Goal: Share content: Share content

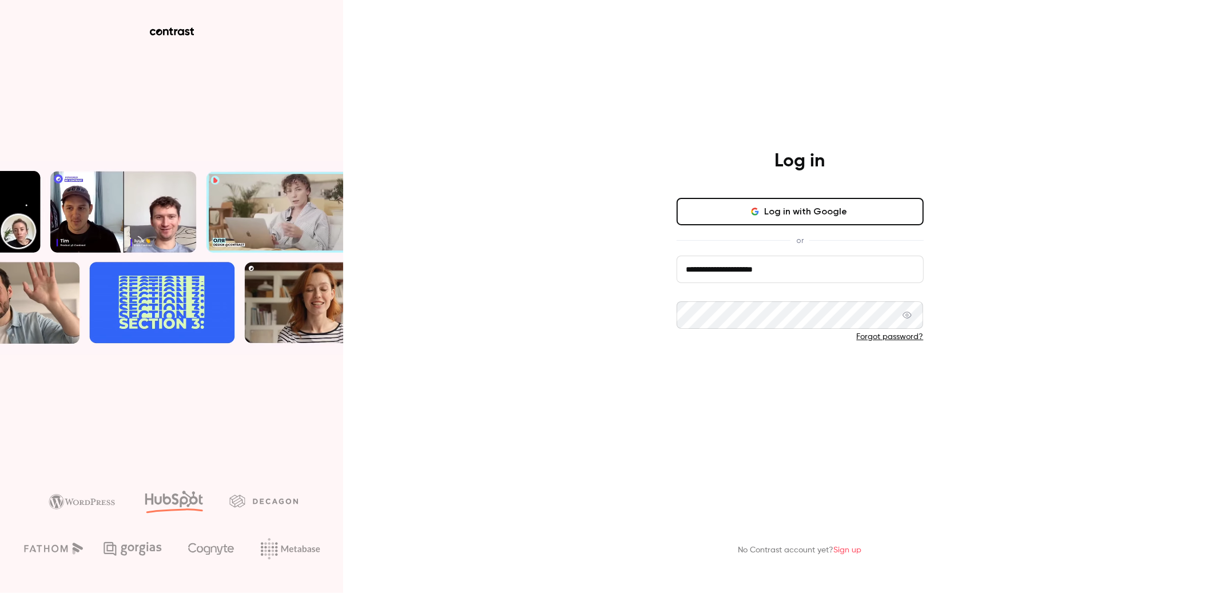
click at [779, 376] on button "Log in" at bounding box center [799, 374] width 247 height 27
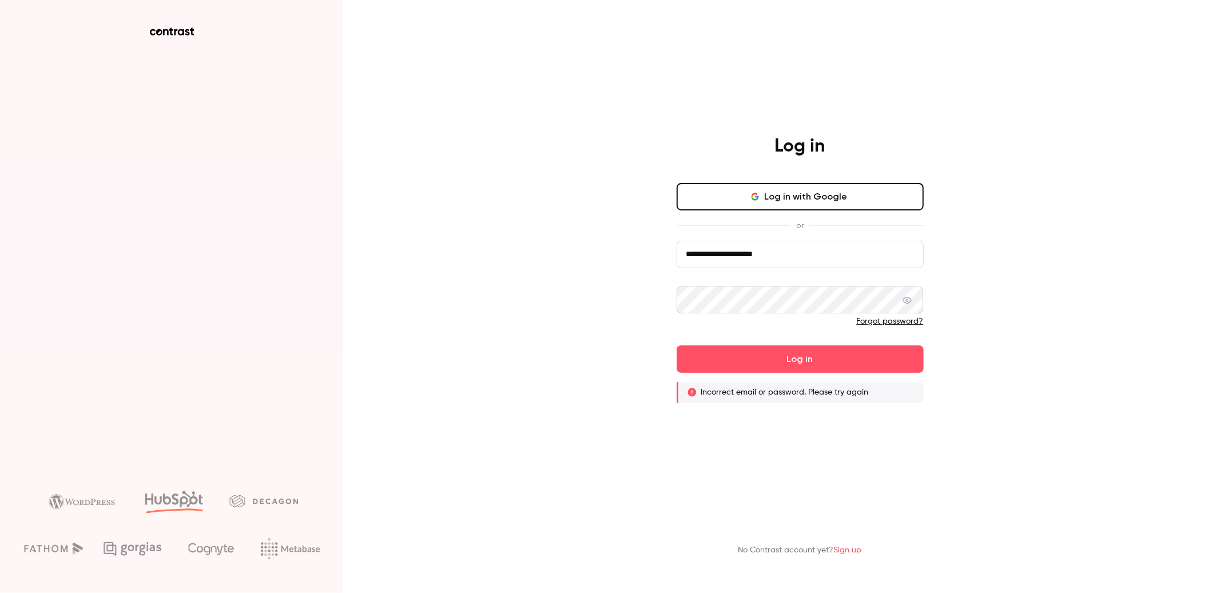
type input "**********"
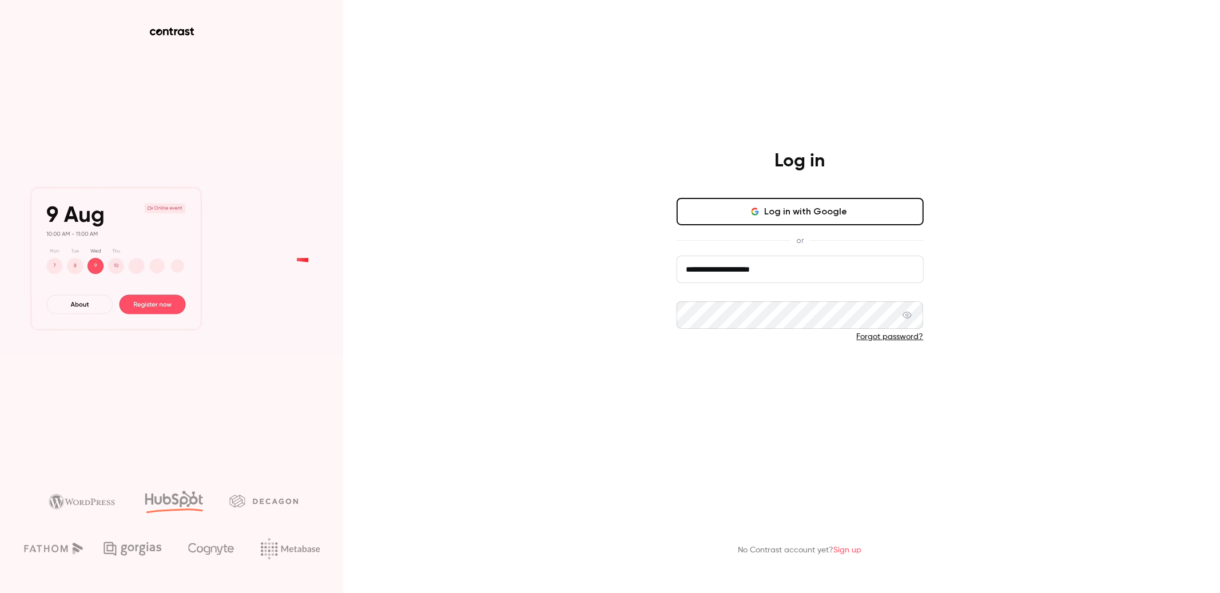
click at [820, 371] on button "Log in" at bounding box center [799, 374] width 247 height 27
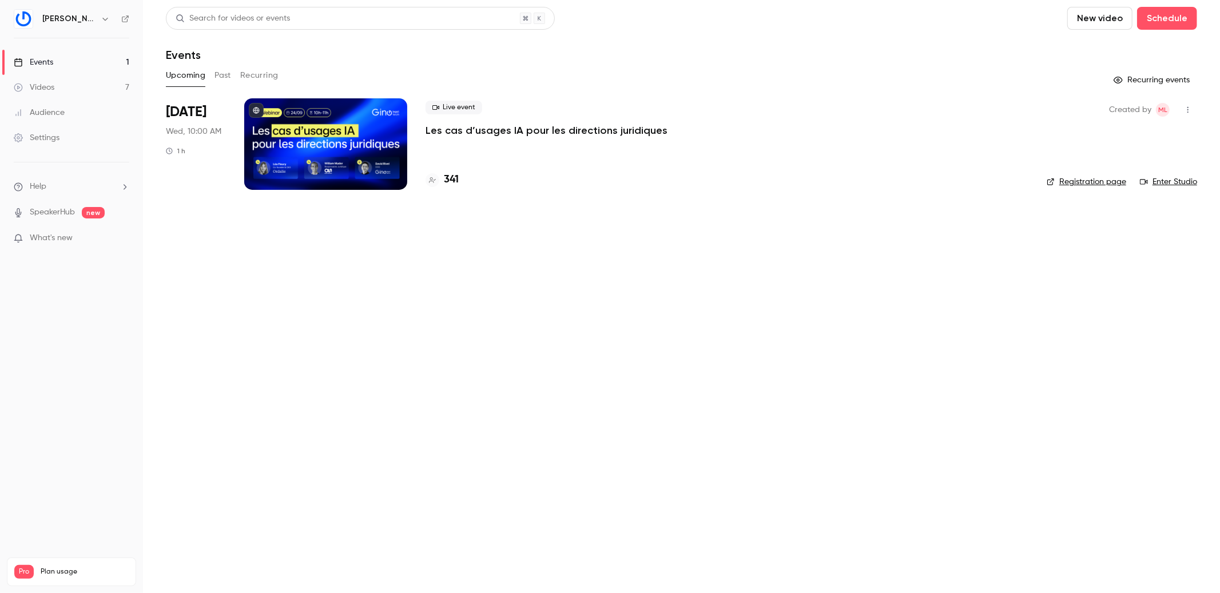
click at [47, 133] on div "Settings" at bounding box center [37, 137] width 46 height 11
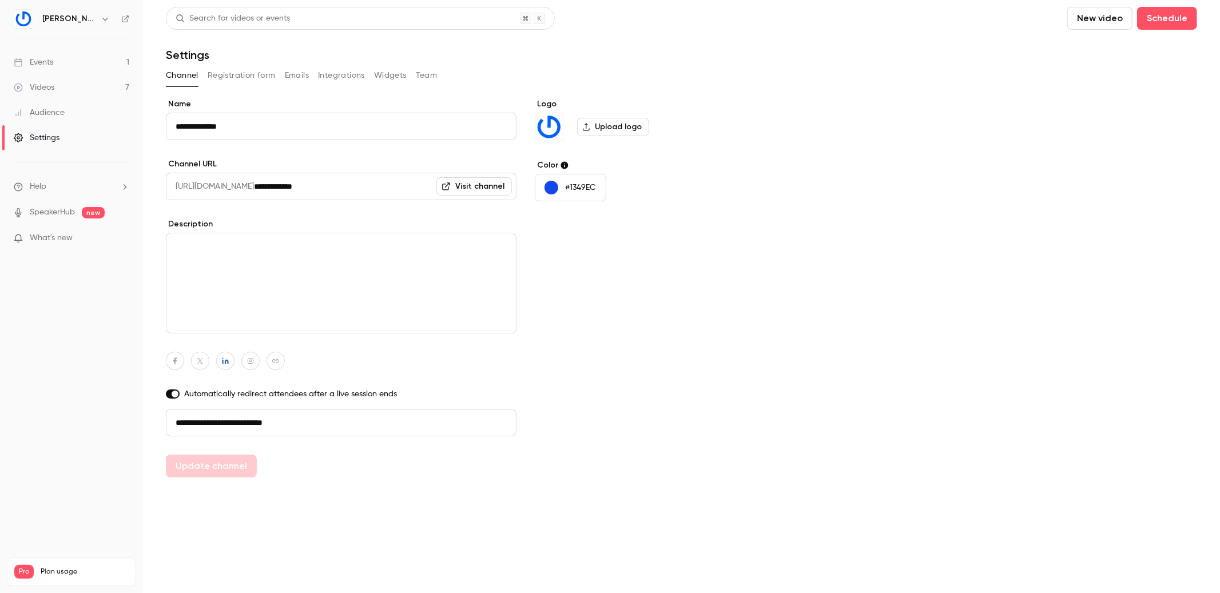
click at [341, 77] on button "Integrations" at bounding box center [341, 75] width 47 height 18
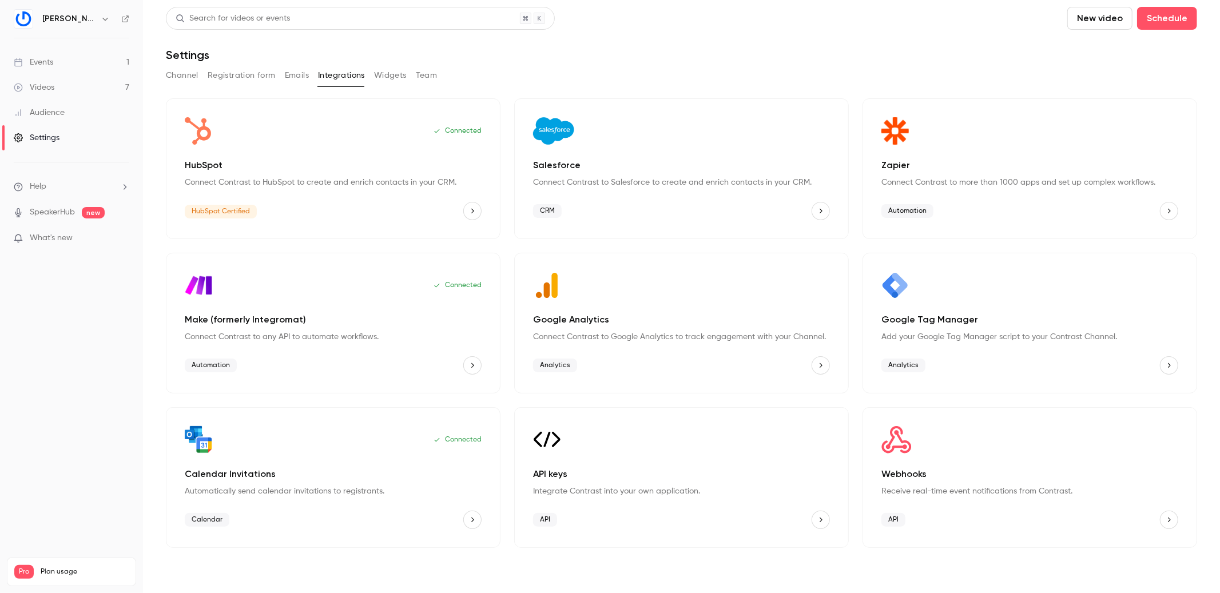
click at [388, 72] on button "Widgets" at bounding box center [390, 75] width 33 height 18
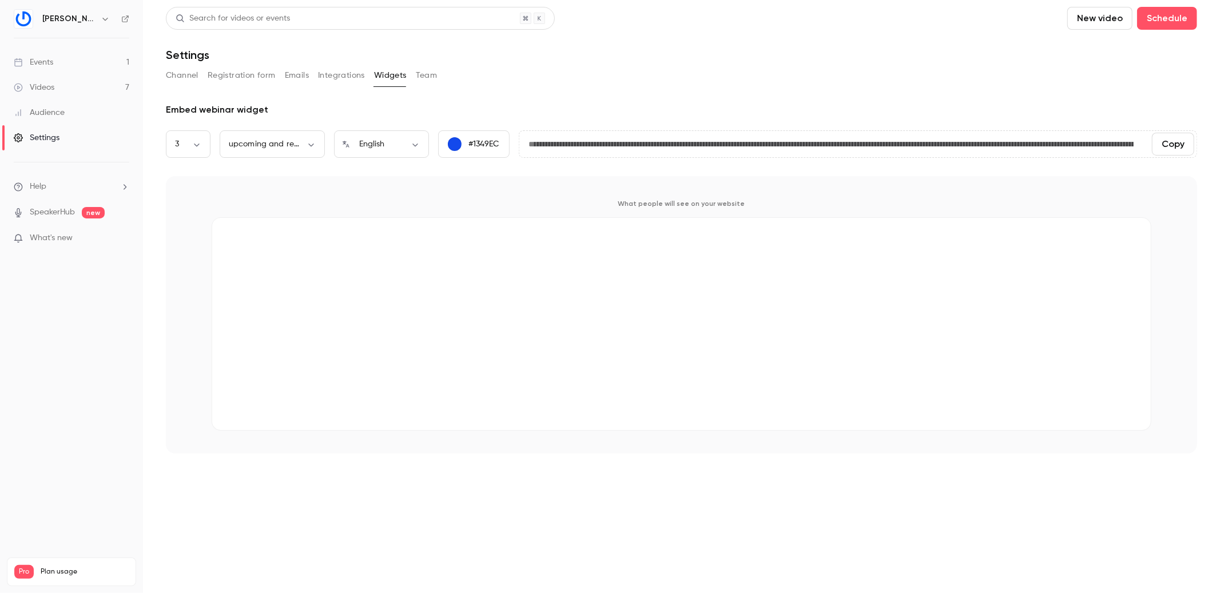
click at [345, 78] on button "Integrations" at bounding box center [341, 75] width 47 height 18
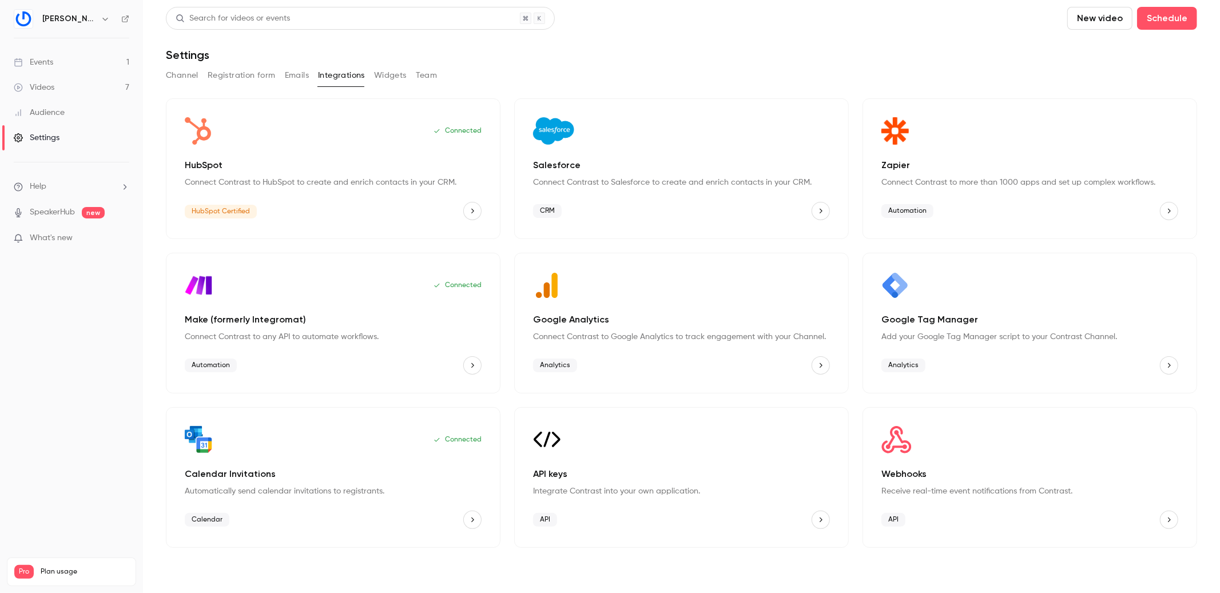
click at [901, 363] on span "Analytics" at bounding box center [903, 366] width 44 height 14
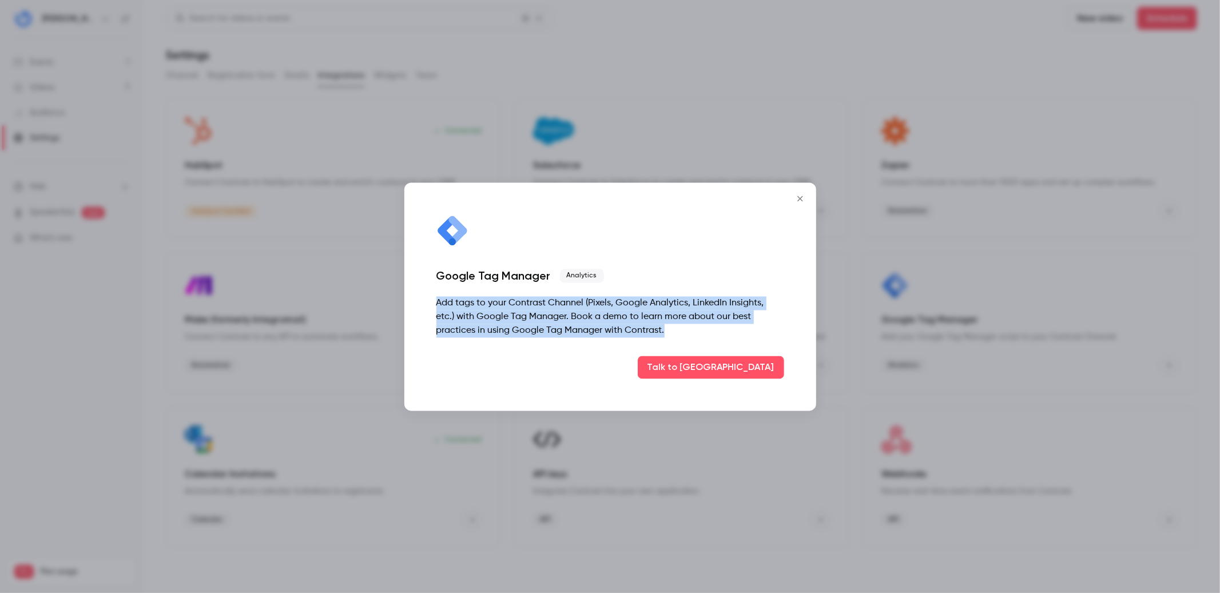
drag, startPoint x: 436, startPoint y: 302, endPoint x: 680, endPoint y: 333, distance: 246.7
click at [680, 333] on div "Add tags to your Contrast Channel (Pixels, Google Analytics, LinkedIn Insights,…" at bounding box center [610, 316] width 348 height 41
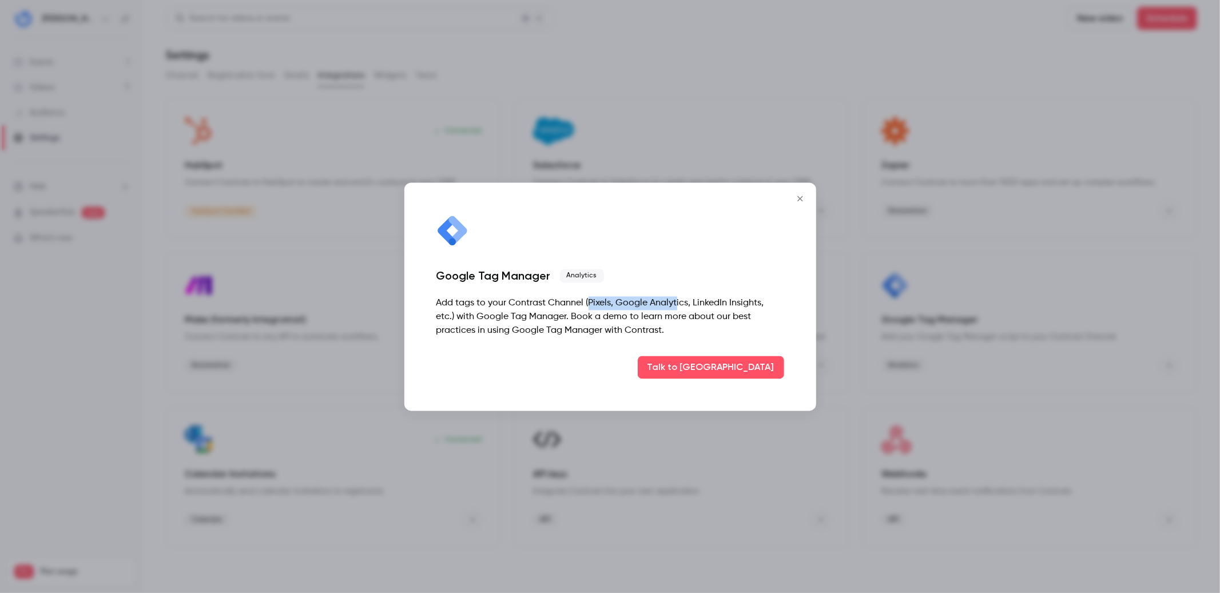
drag, startPoint x: 587, startPoint y: 303, endPoint x: 676, endPoint y: 302, distance: 88.6
click at [676, 302] on div "Add tags to your Contrast Channel (Pixels, Google Analytics, LinkedIn Insights,…" at bounding box center [610, 316] width 348 height 41
click at [463, 316] on div "Add tags to your Contrast Channel (Pixels, Google Analytics, LinkedIn Insights,…" at bounding box center [610, 316] width 348 height 41
click at [805, 201] on icon "Close" at bounding box center [800, 198] width 14 height 9
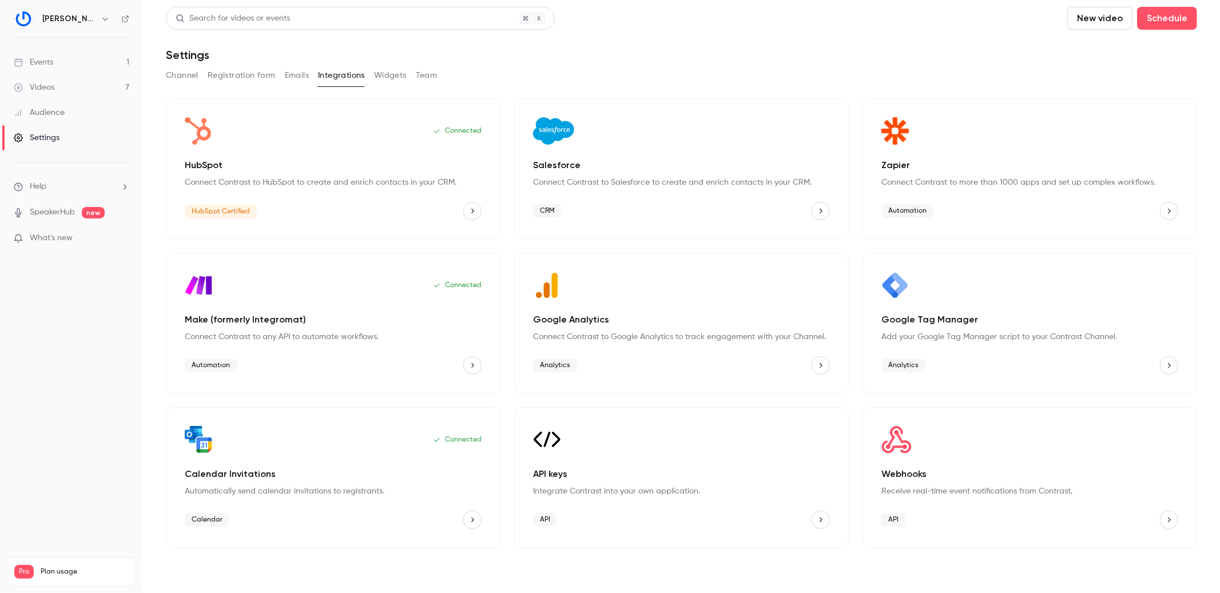
click at [1172, 366] on icon "Google Tag Manager" at bounding box center [1169, 365] width 8 height 8
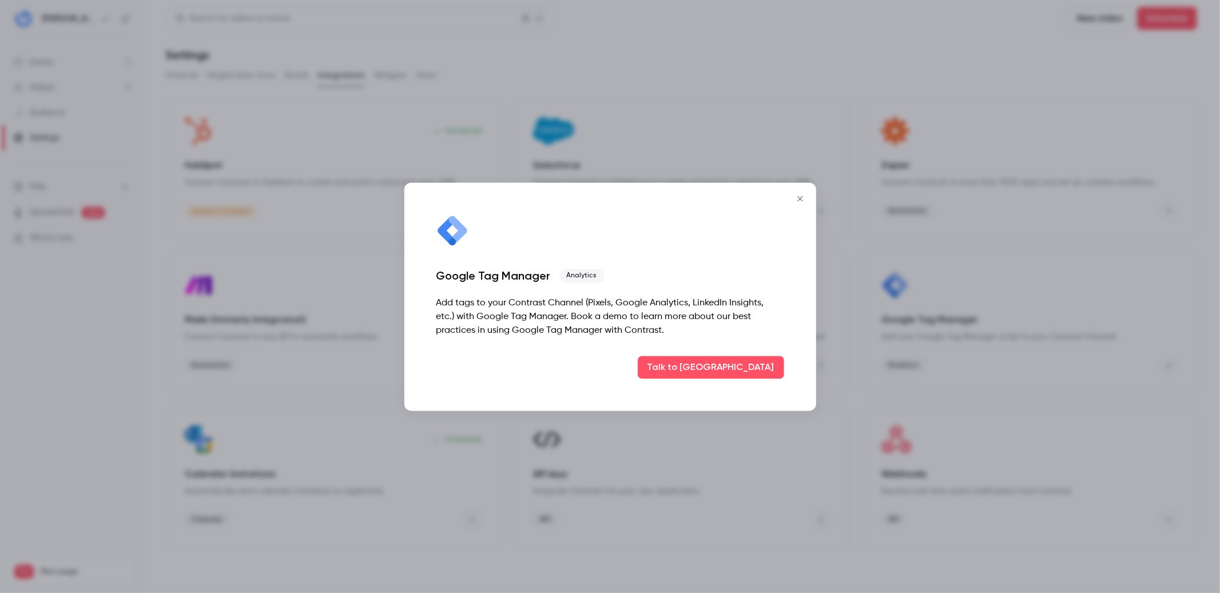
click at [795, 199] on icon "Close" at bounding box center [800, 198] width 14 height 9
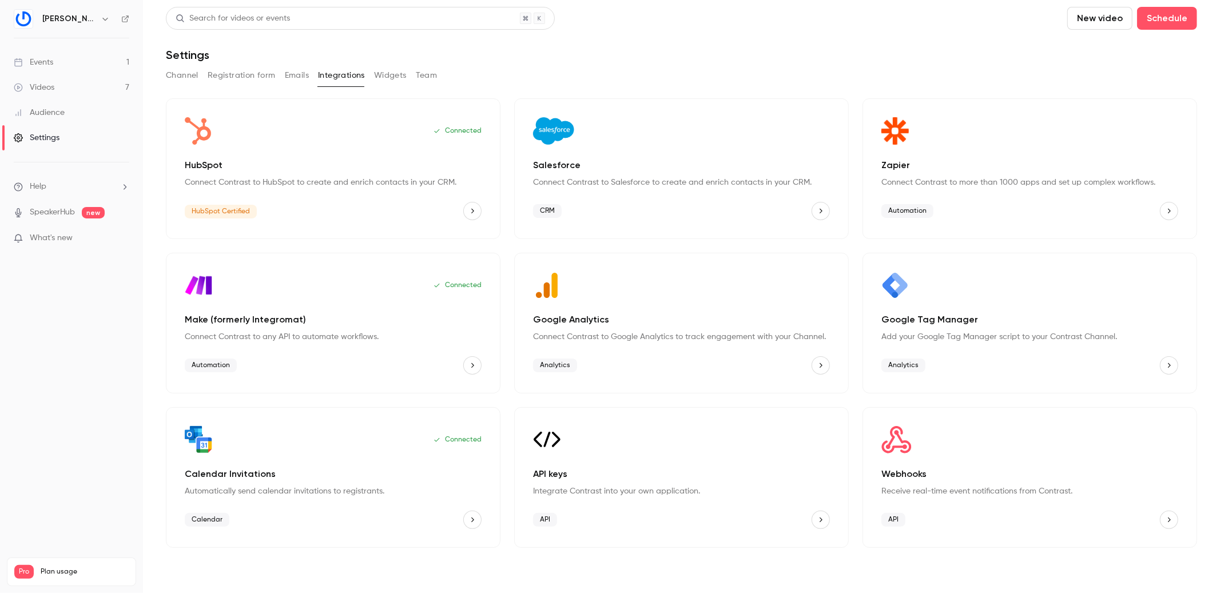
click at [474, 204] on button "HubSpot" at bounding box center [472, 211] width 18 height 18
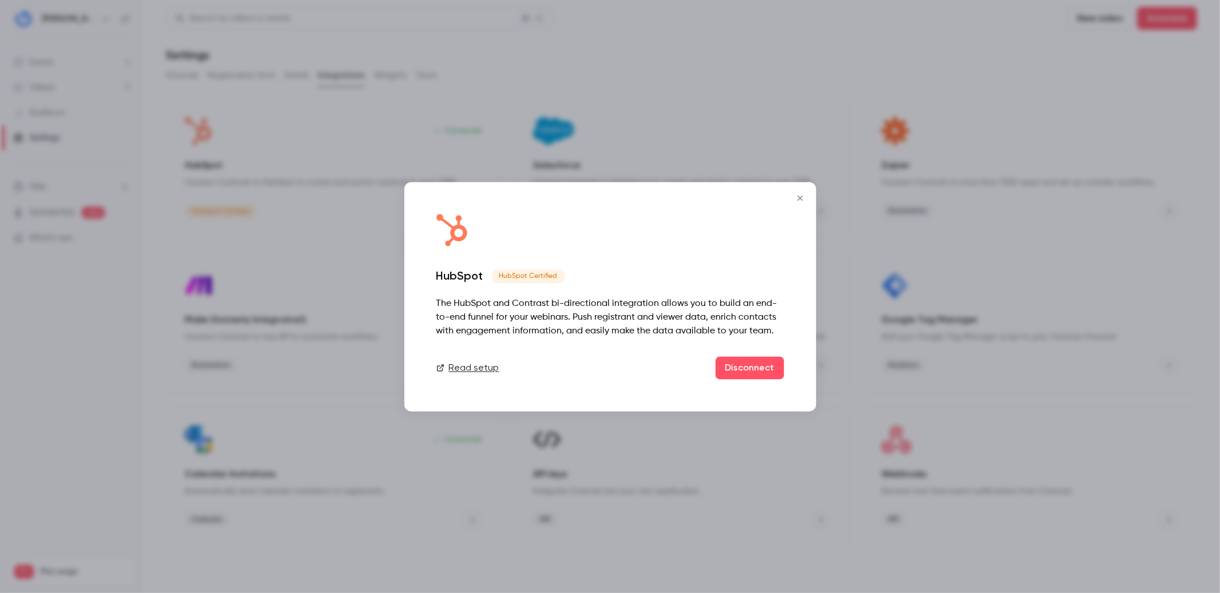
click at [803, 200] on icon "Close" at bounding box center [800, 197] width 14 height 9
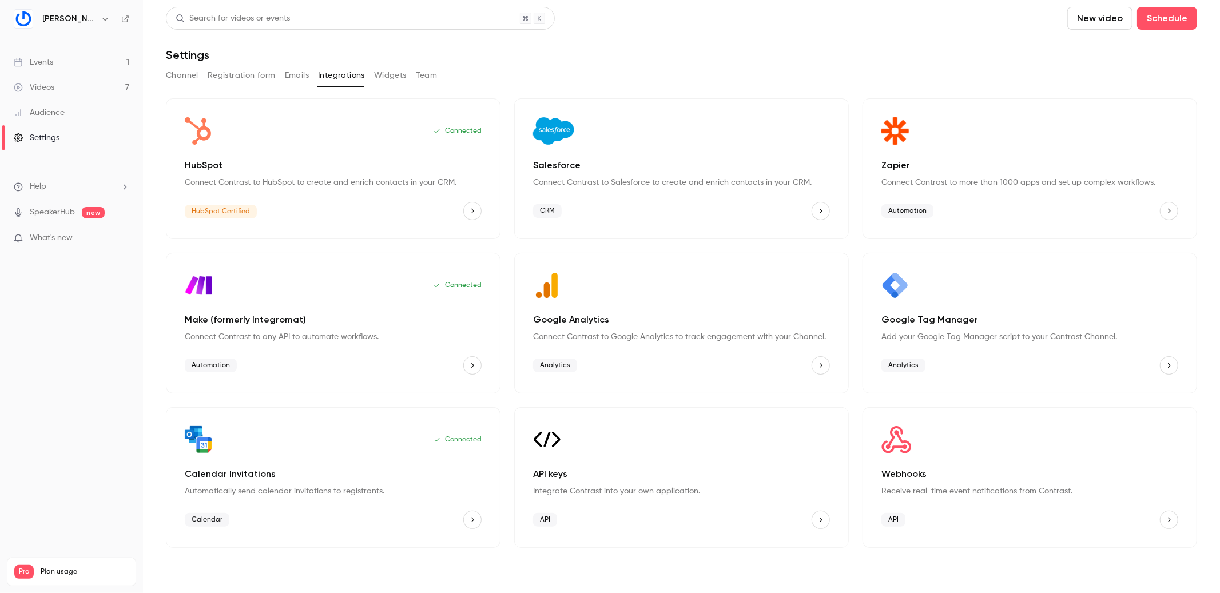
click at [825, 208] on button "Salesforce" at bounding box center [820, 211] width 18 height 18
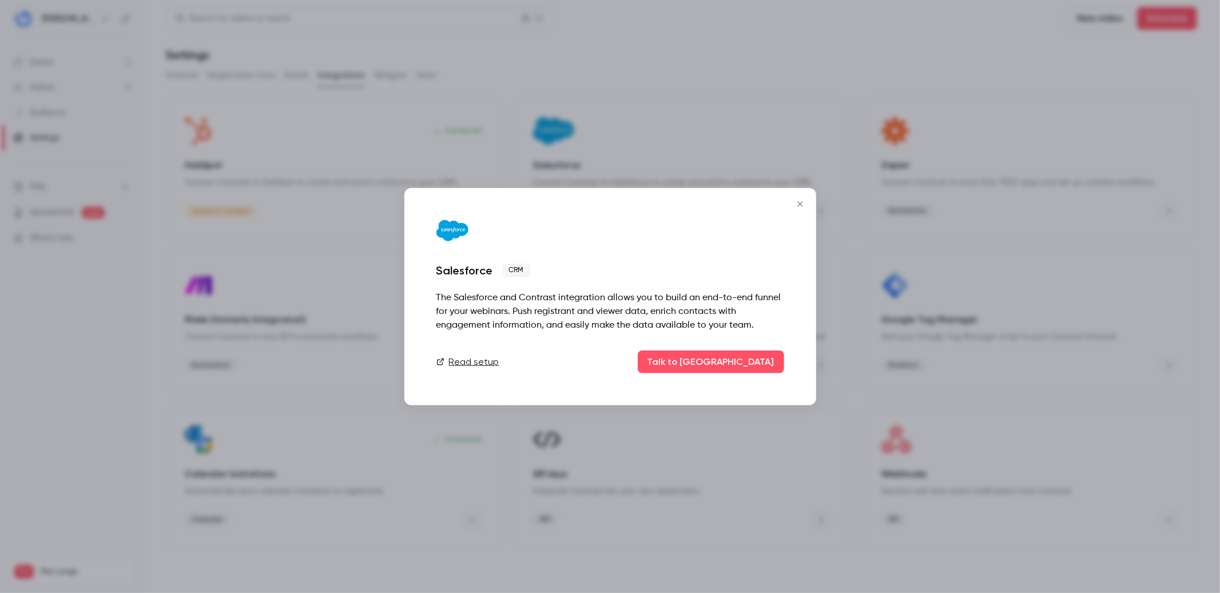
click at [800, 200] on icon "Close" at bounding box center [800, 203] width 14 height 9
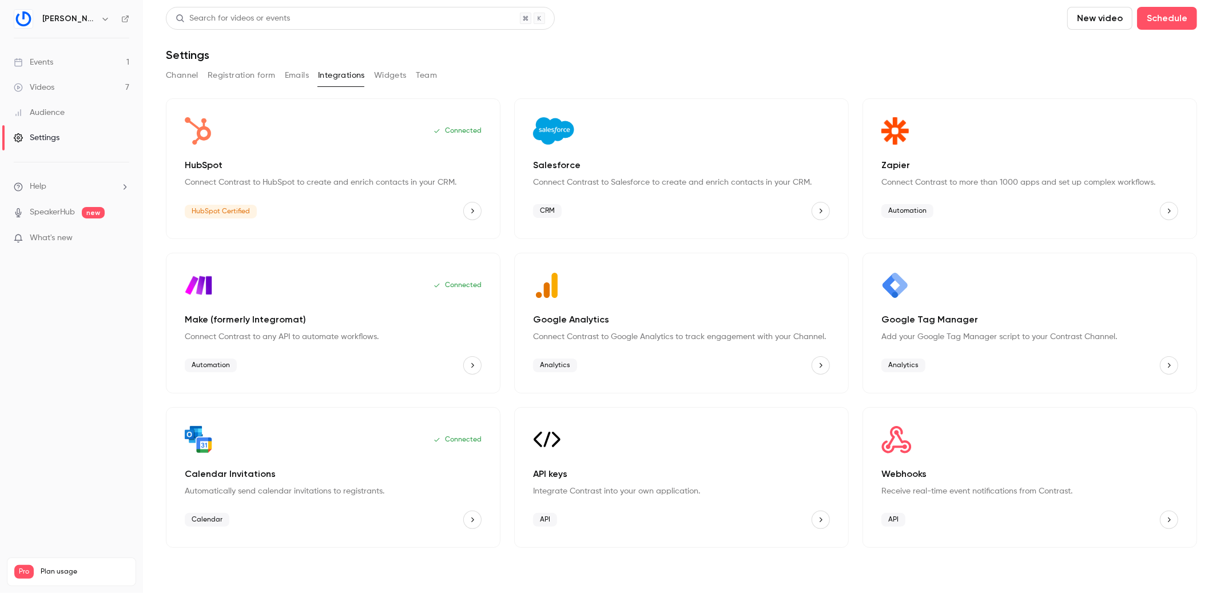
click at [423, 71] on button "Team" at bounding box center [427, 75] width 22 height 18
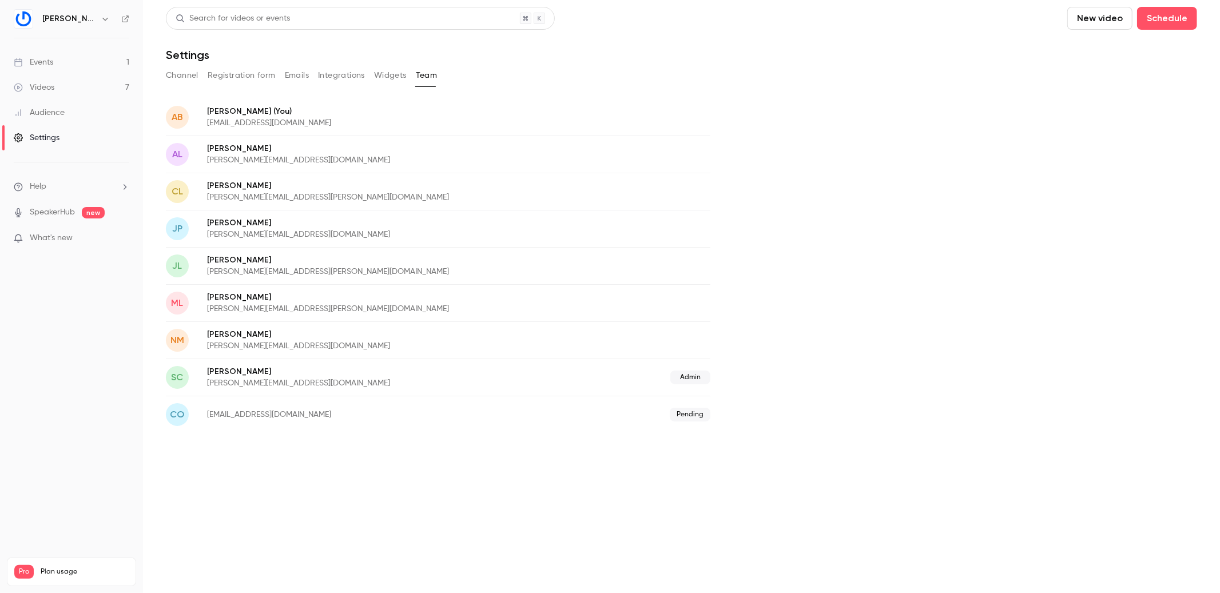
click at [354, 75] on button "Integrations" at bounding box center [341, 75] width 47 height 18
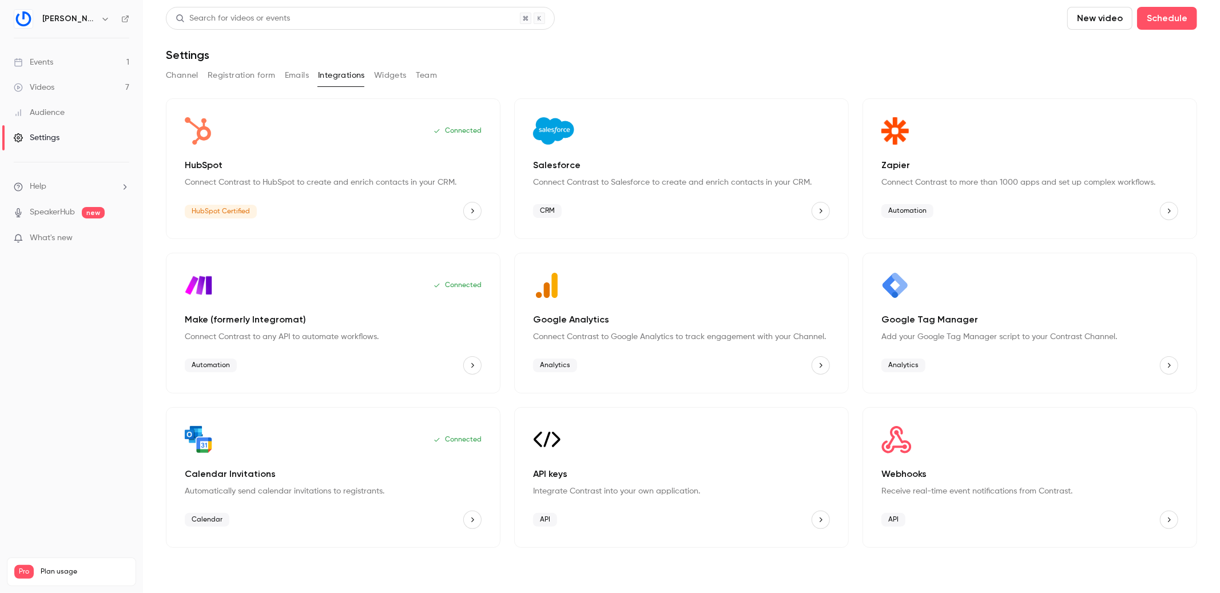
click at [173, 54] on h1 "Settings" at bounding box center [187, 55] width 43 height 14
click at [100, 57] on link "Events 1" at bounding box center [71, 62] width 143 height 25
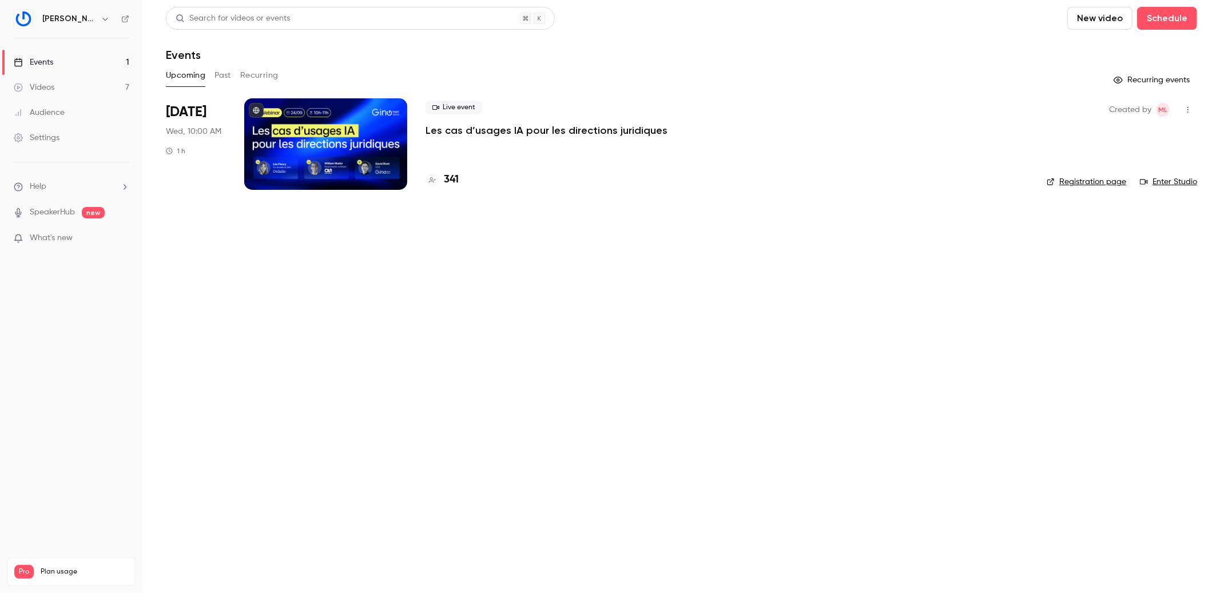
click at [77, 88] on link "Videos 7" at bounding box center [71, 87] width 143 height 25
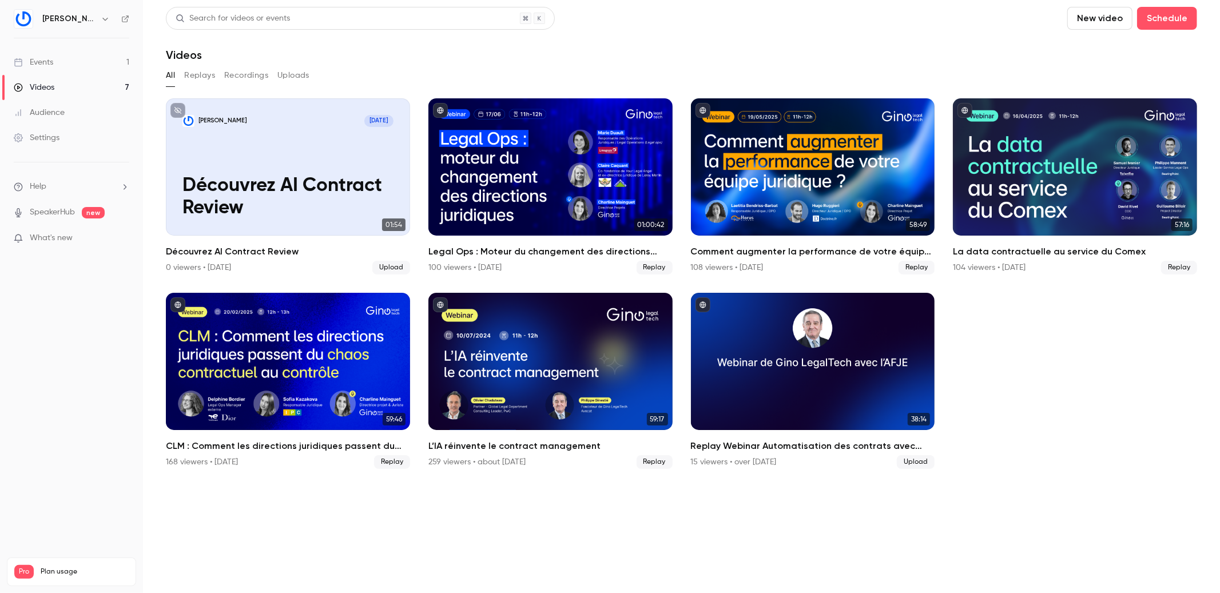
click at [85, 62] on link "Events 1" at bounding box center [71, 62] width 143 height 25
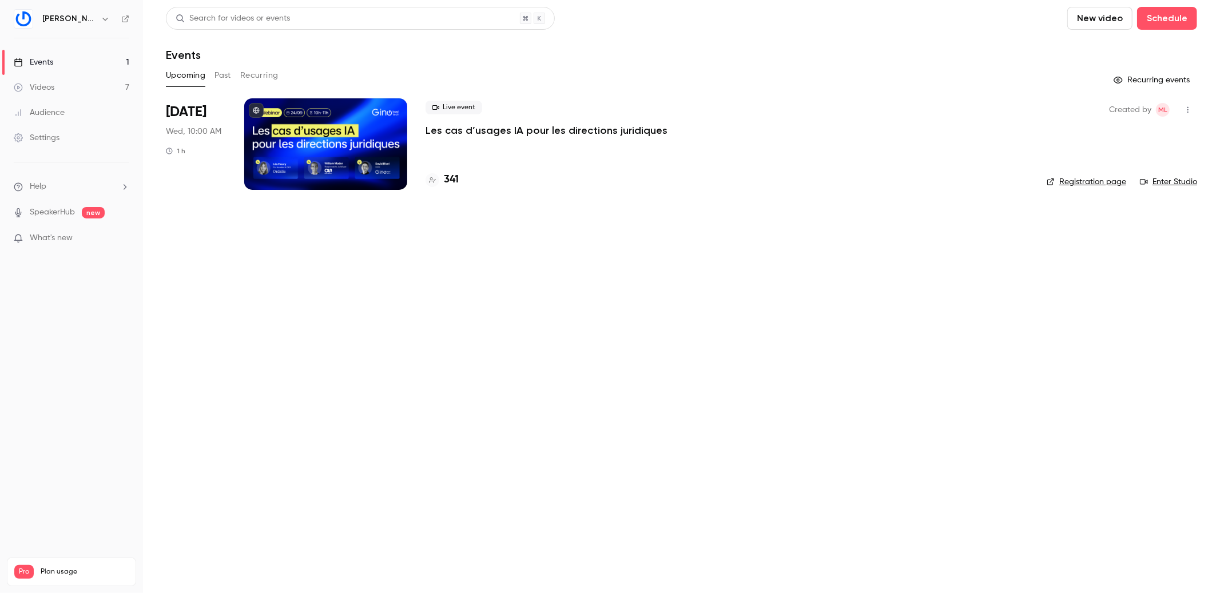
click at [58, 236] on span "What's new" at bounding box center [51, 238] width 43 height 12
click at [58, 119] on div at bounding box center [610, 296] width 1220 height 593
click at [53, 140] on div "Settings" at bounding box center [37, 137] width 46 height 11
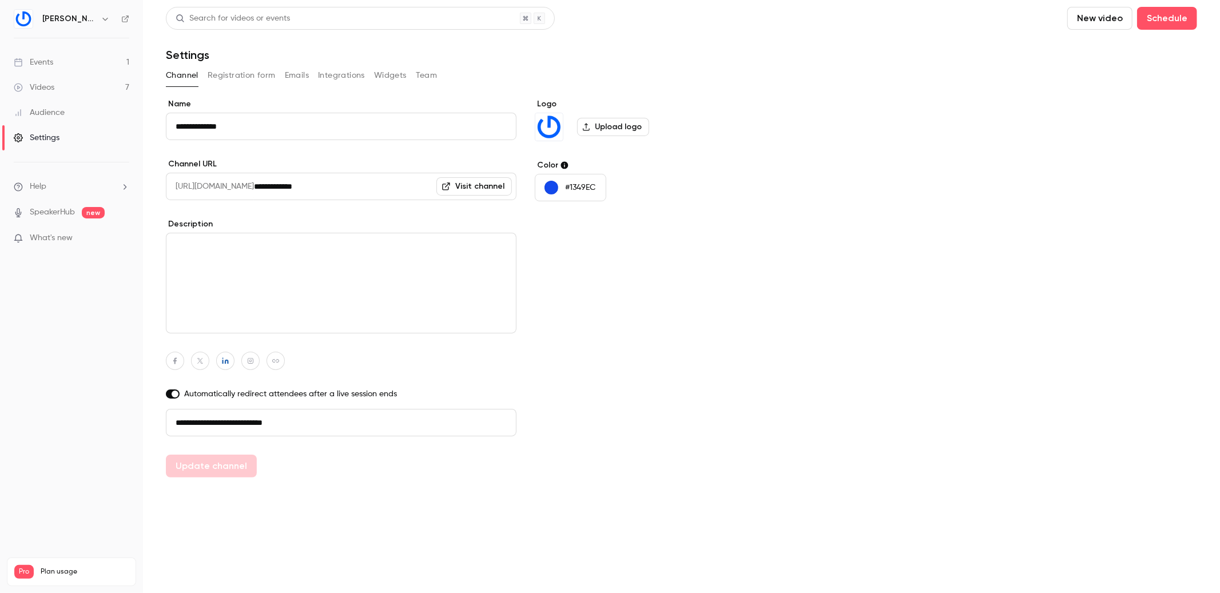
click at [339, 68] on button "Integrations" at bounding box center [341, 75] width 47 height 18
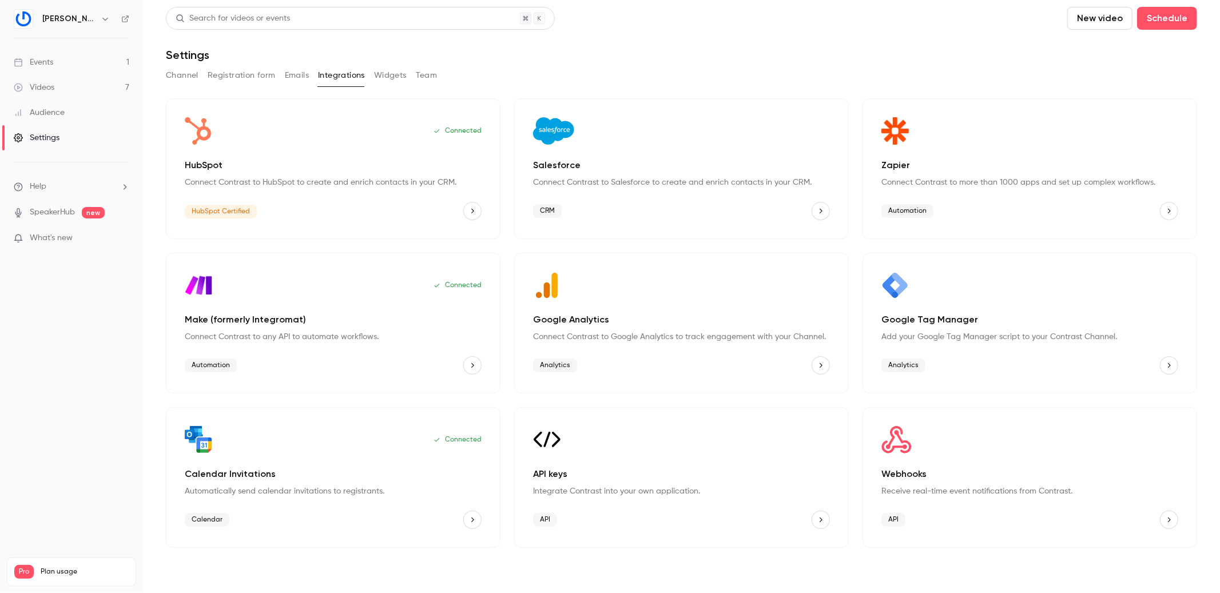
click at [918, 364] on span "Analytics" at bounding box center [903, 366] width 44 height 14
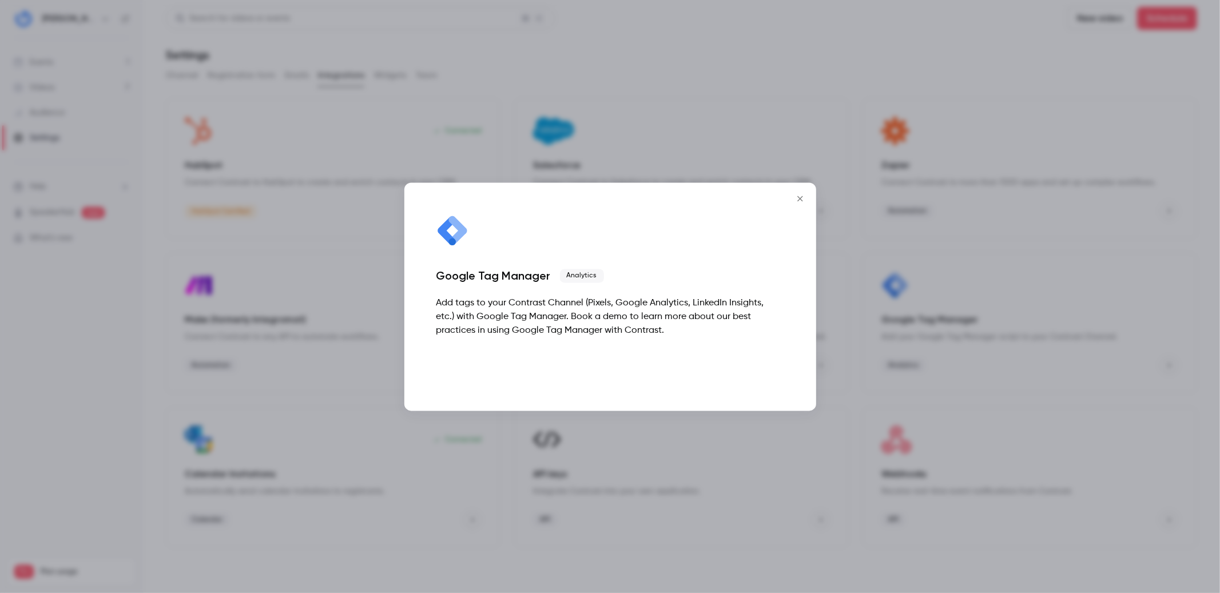
click at [777, 358] on button "Talk to [GEOGRAPHIC_DATA]" at bounding box center [711, 367] width 146 height 23
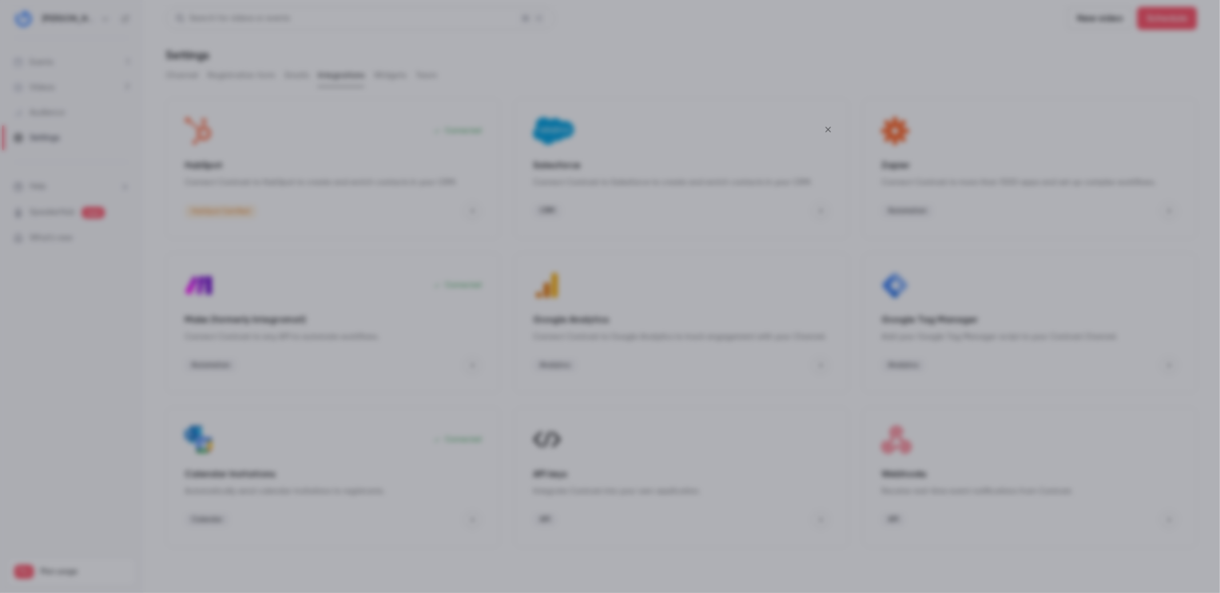
click at [828, 121] on button "Close" at bounding box center [837, 113] width 23 height 23
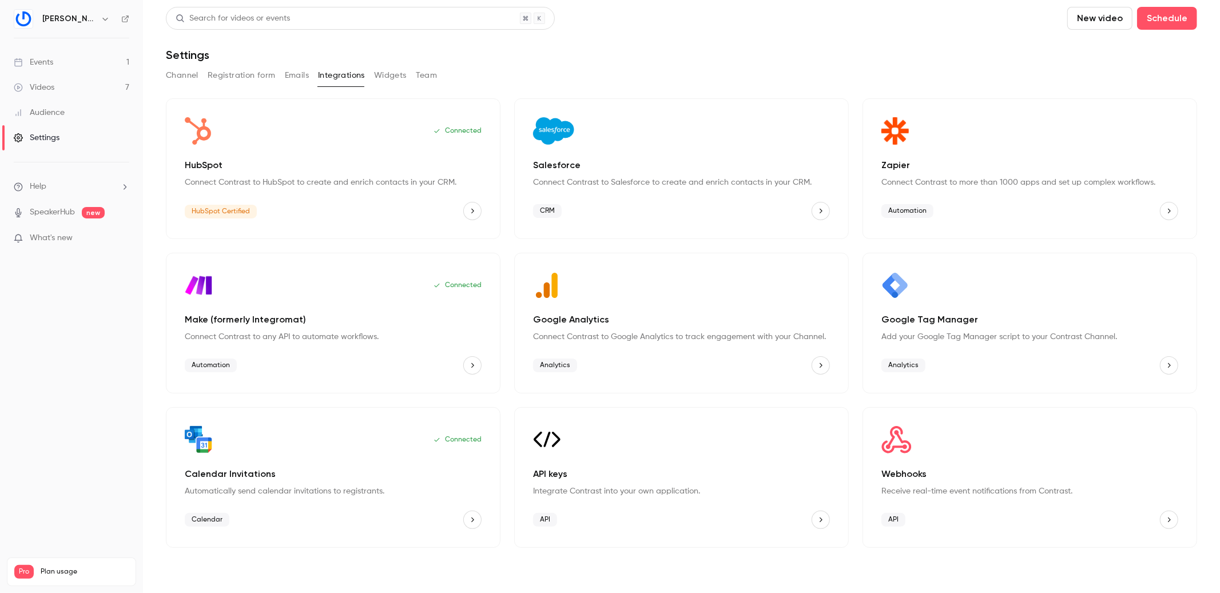
click at [1041, 293] on div "Google Tag Manager" at bounding box center [1029, 285] width 297 height 27
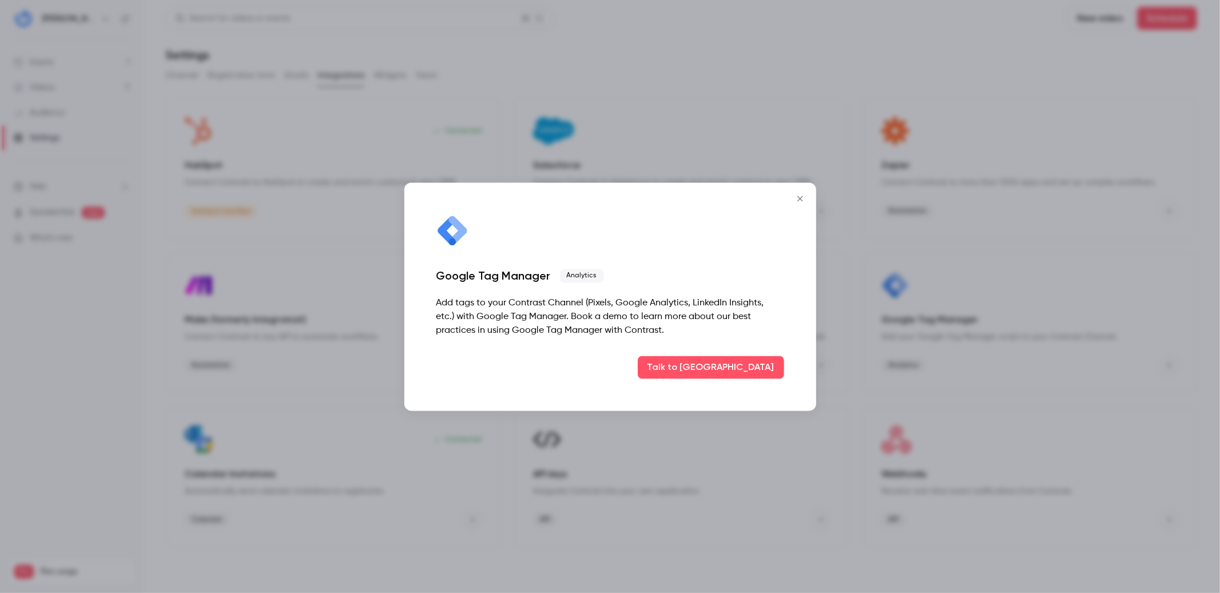
click at [802, 191] on button "Close" at bounding box center [799, 198] width 23 height 23
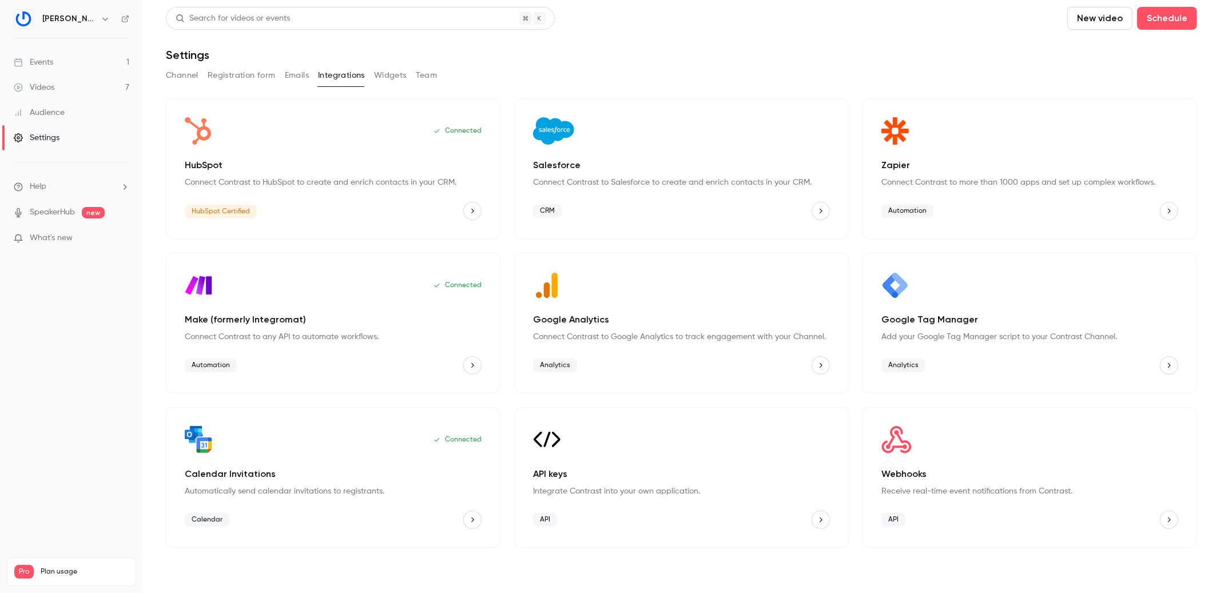
click at [760, 46] on header "Search for videos or events New video Schedule Settings" at bounding box center [681, 34] width 1031 height 55
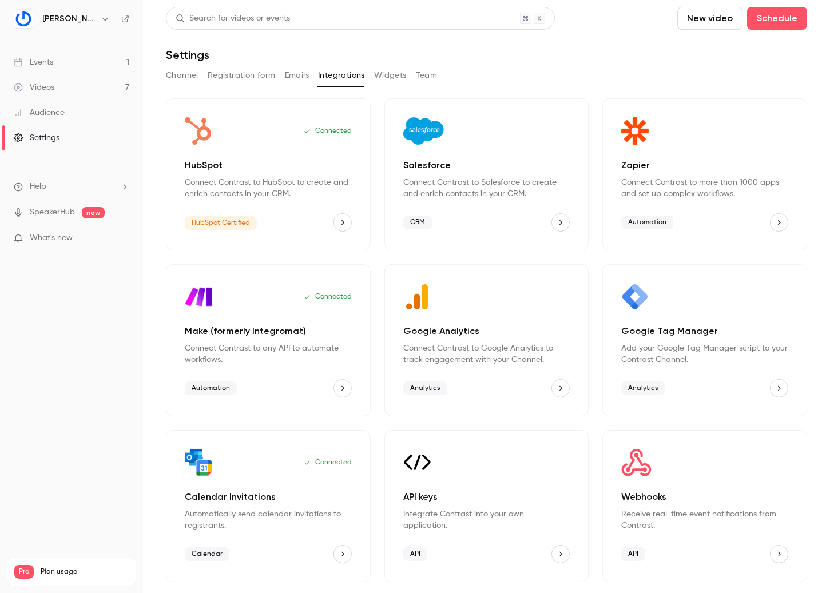
click at [46, 61] on div "Events" at bounding box center [33, 62] width 39 height 11
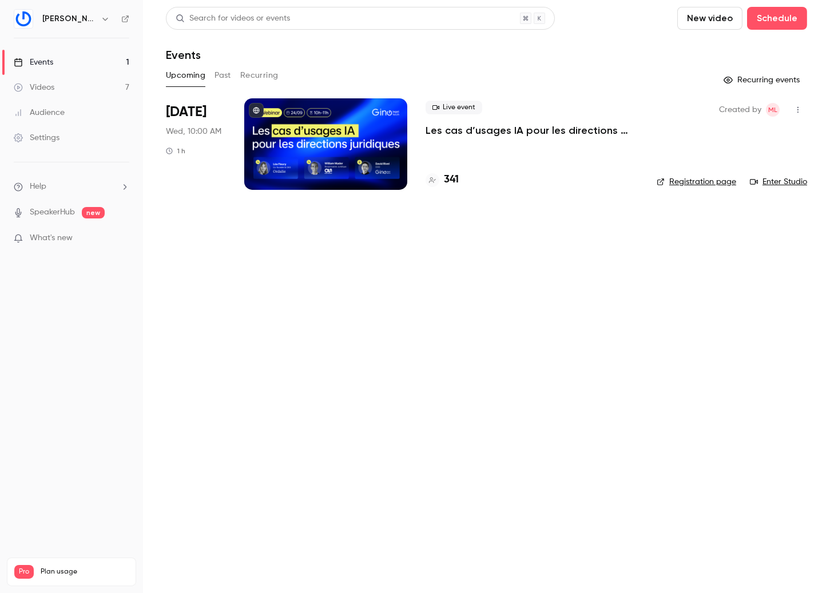
click at [351, 135] on div at bounding box center [325, 143] width 163 height 91
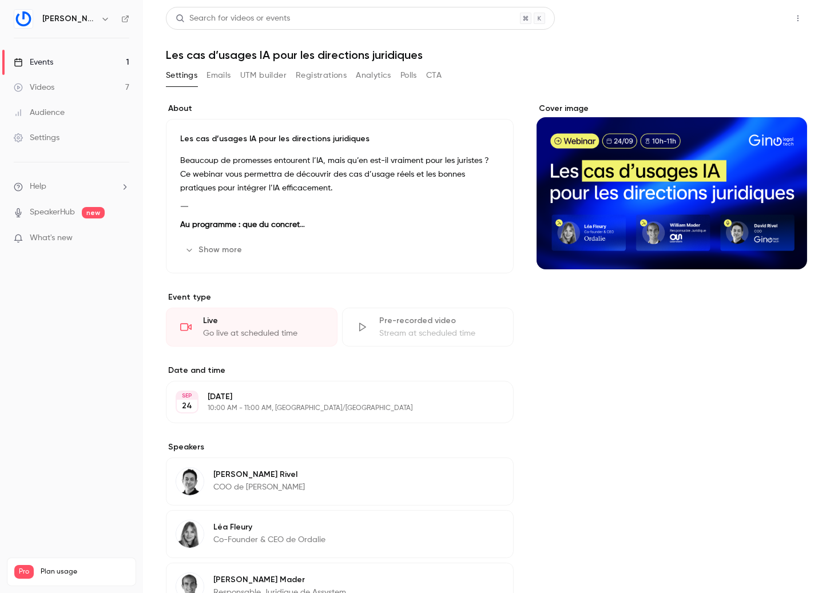
click at [760, 23] on button "Share" at bounding box center [756, 18] width 45 height 23
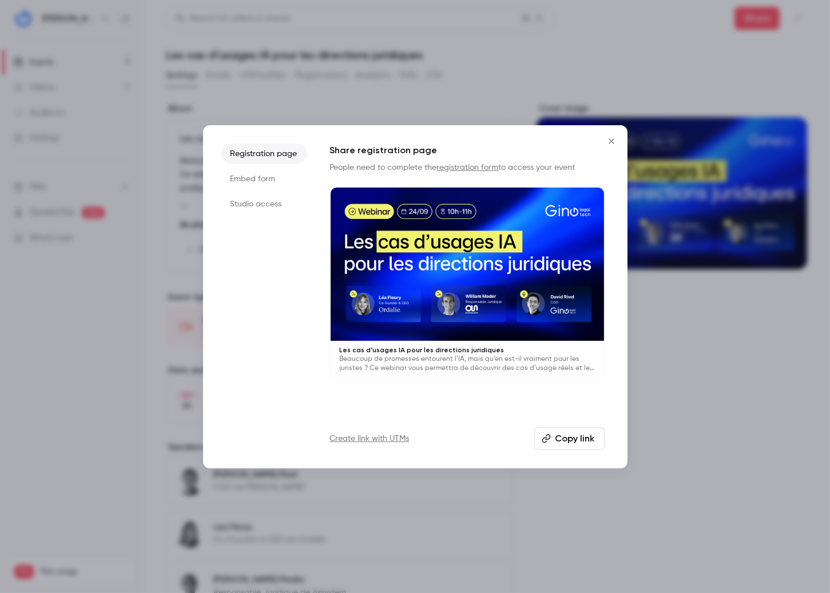
click at [562, 436] on button "Copy link" at bounding box center [569, 438] width 70 height 23
click at [612, 138] on icon "Close" at bounding box center [611, 141] width 14 height 9
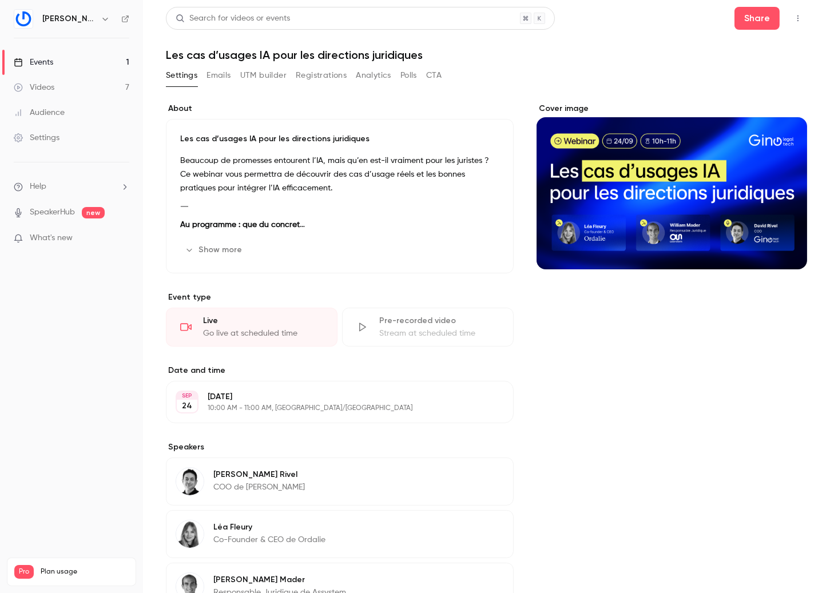
click at [55, 132] on div "Settings" at bounding box center [37, 137] width 46 height 11
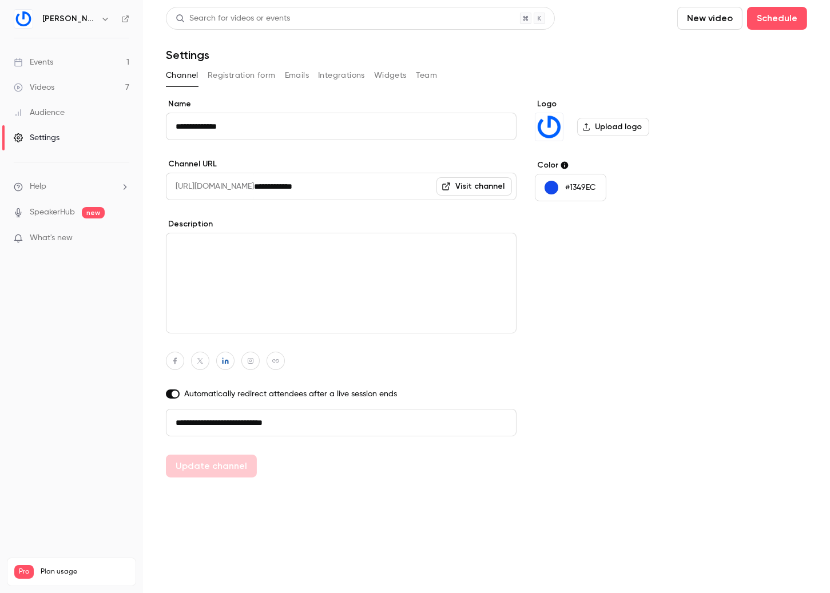
click at [336, 74] on button "Integrations" at bounding box center [341, 75] width 47 height 18
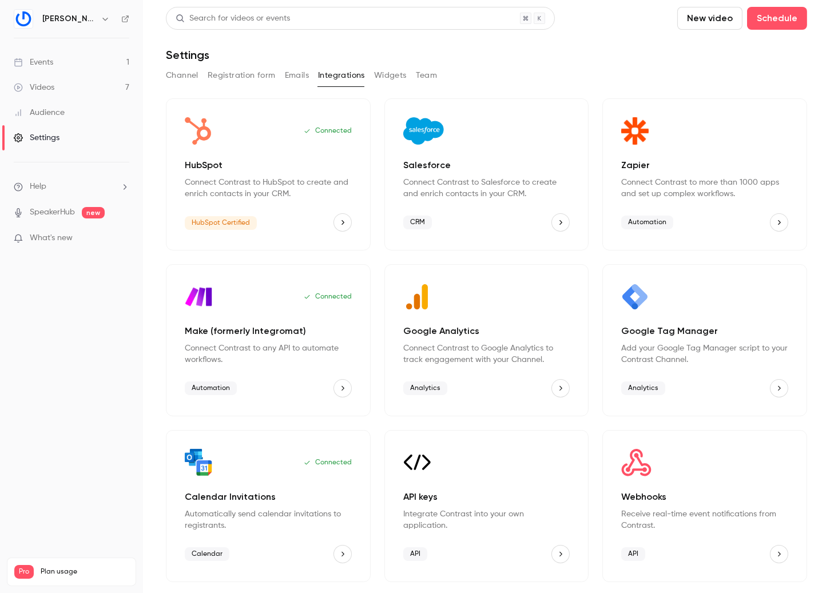
click at [387, 74] on button "Widgets" at bounding box center [390, 75] width 33 height 18
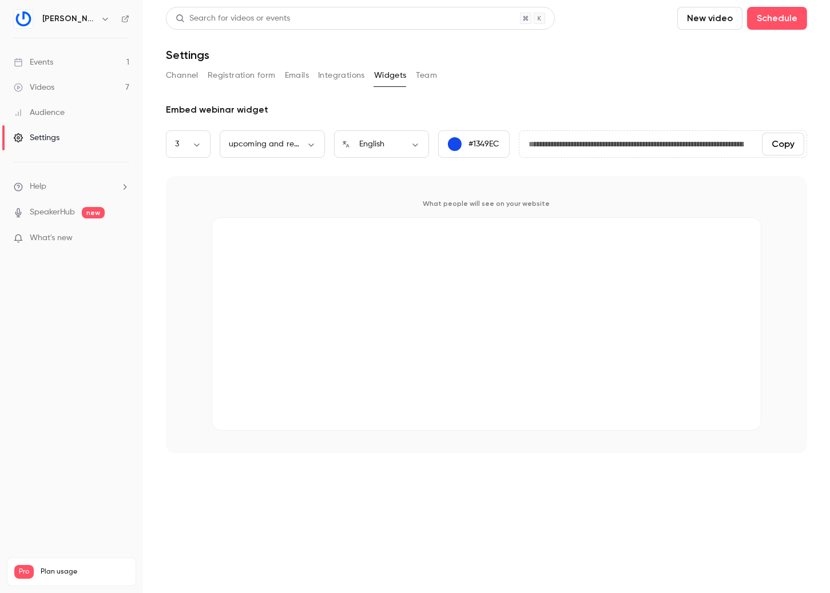
click at [339, 74] on button "Integrations" at bounding box center [341, 75] width 47 height 18
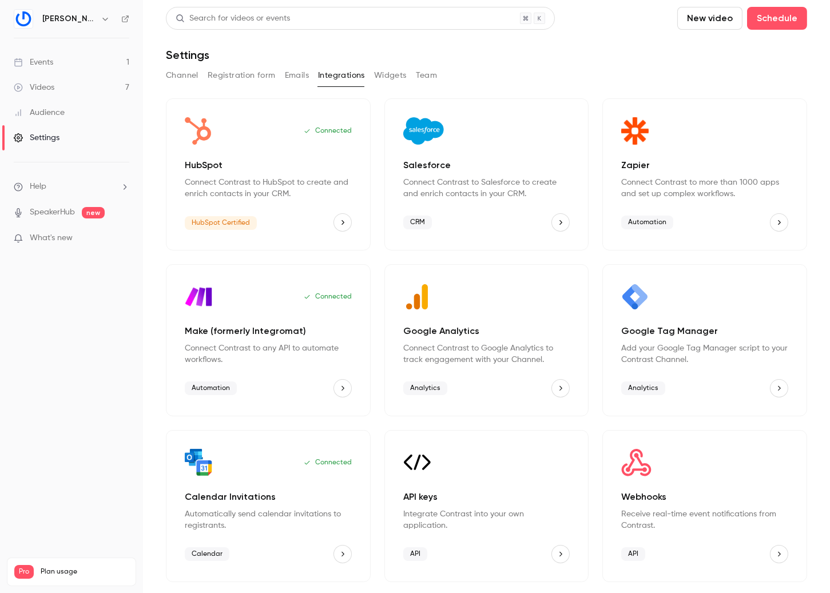
click at [787, 392] on div "Analytics" at bounding box center [704, 388] width 167 height 18
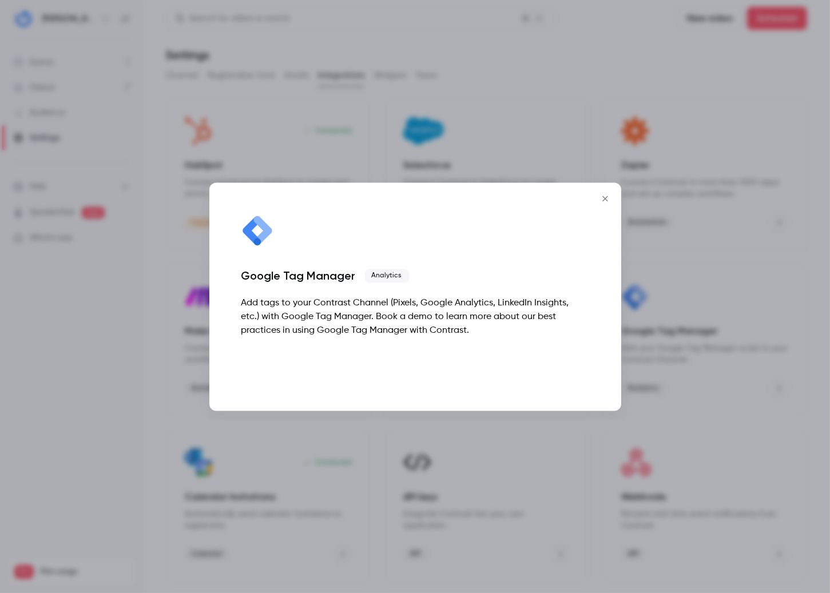
click at [571, 366] on button "Talk to [GEOGRAPHIC_DATA]" at bounding box center [516, 367] width 146 height 23
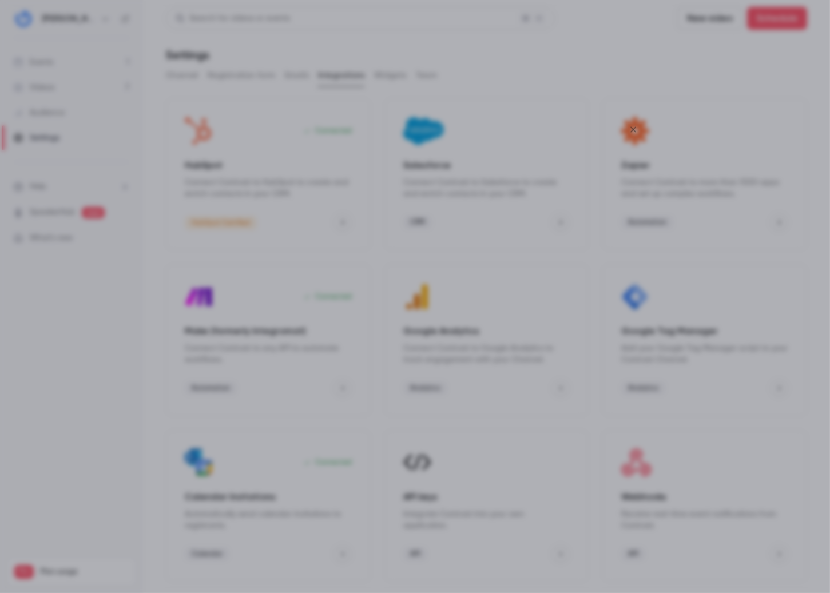
click at [639, 128] on icon "Close" at bounding box center [633, 129] width 14 height 9
